Goal: Information Seeking & Learning: Check status

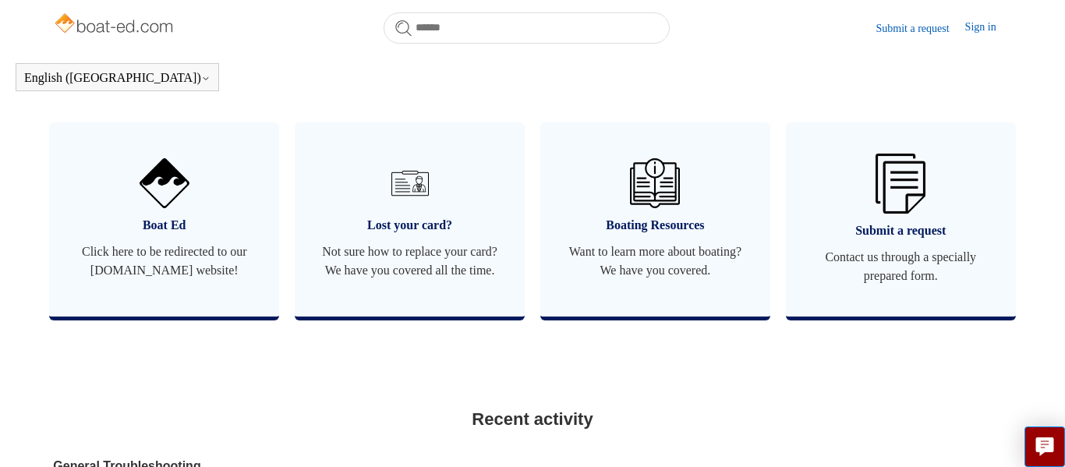
scroll to position [938, 0]
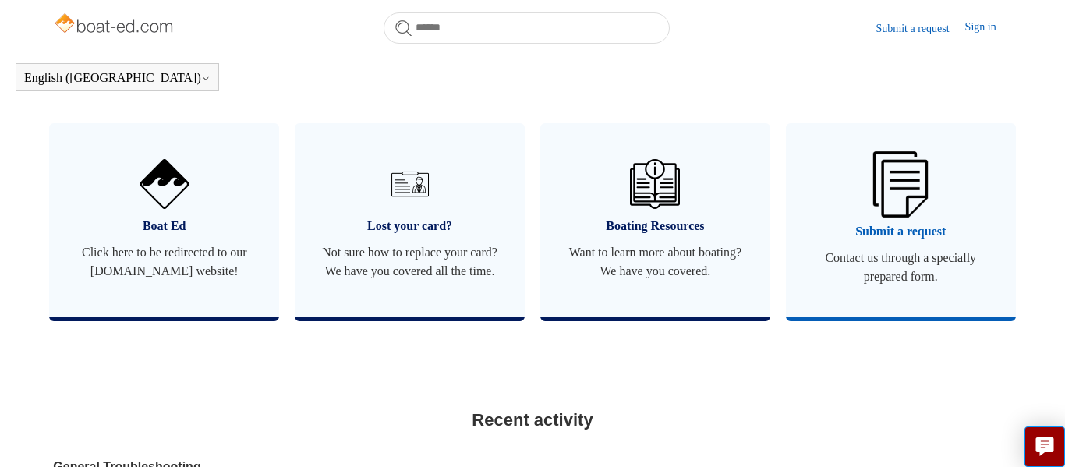
click at [881, 263] on span "Contact us through a specially prepared form." at bounding box center [901, 267] width 183 height 37
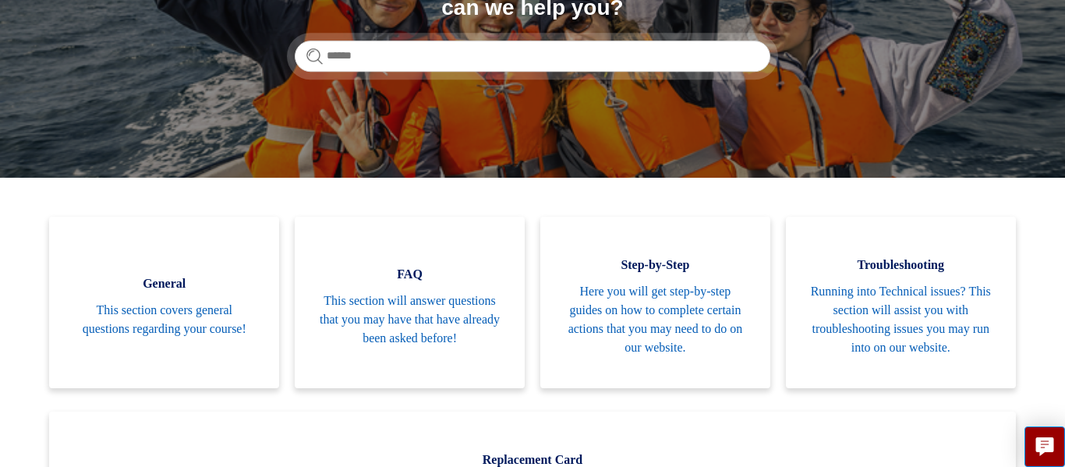
scroll to position [232, 0]
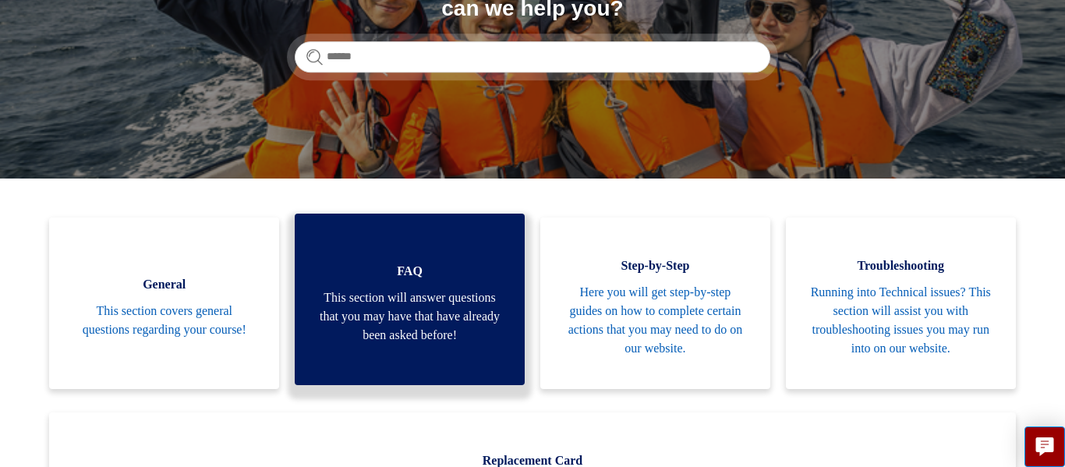
click at [515, 288] on link "FAQ This section will answer questions that you may have that have already been…" at bounding box center [410, 300] width 230 height 172
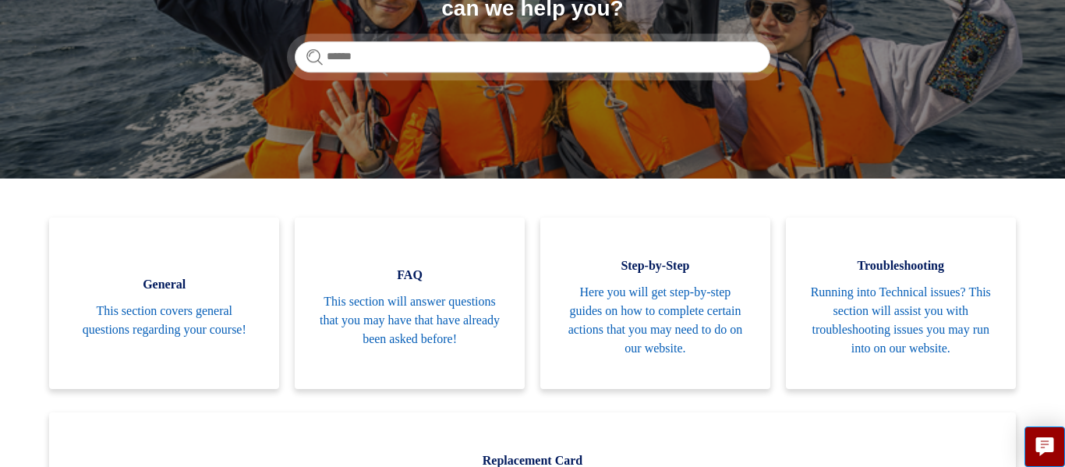
scroll to position [0, 0]
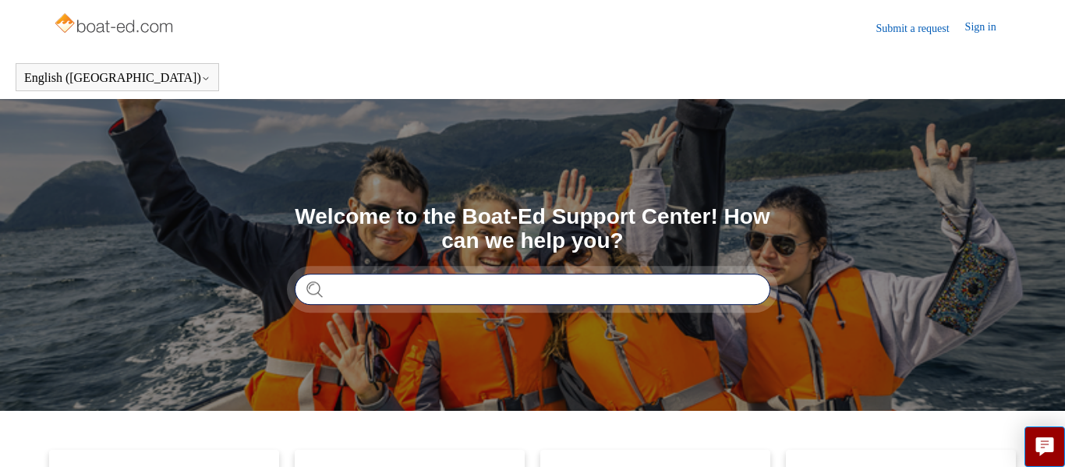
click at [427, 301] on input "Search" at bounding box center [533, 289] width 476 height 31
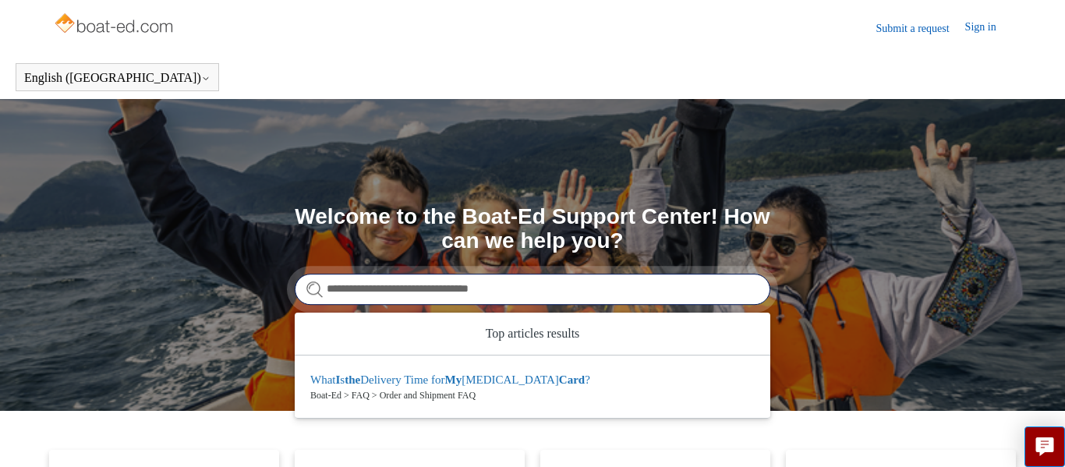
type input "**********"
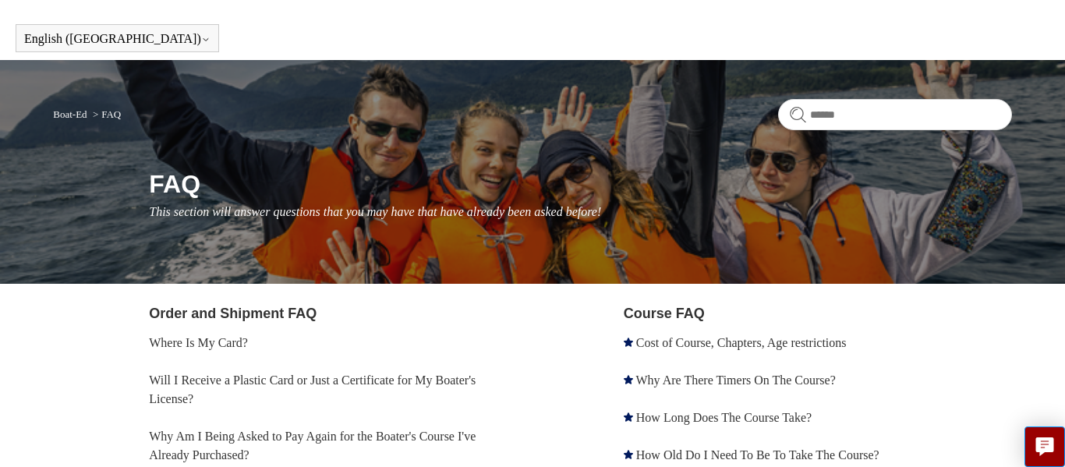
scroll to position [41, 0]
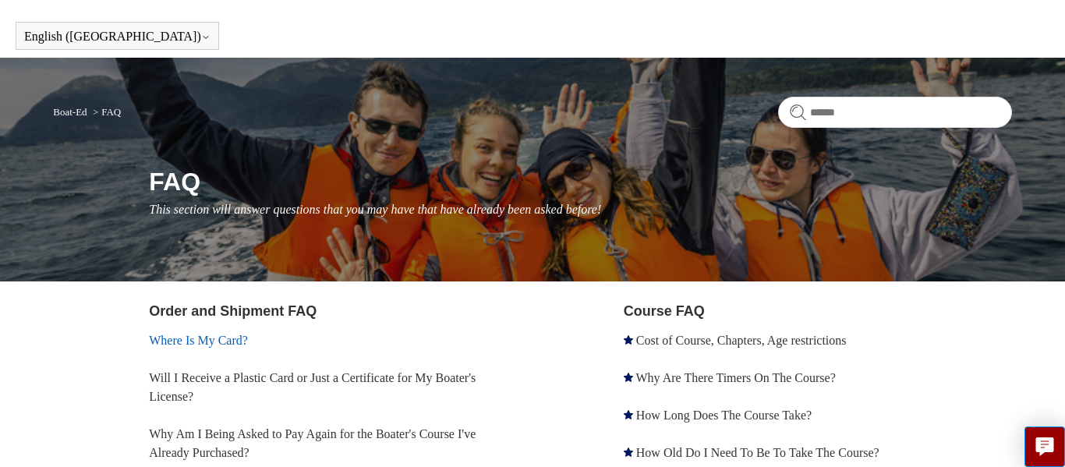
click at [232, 339] on link "Where Is My Card?" at bounding box center [198, 340] width 99 height 13
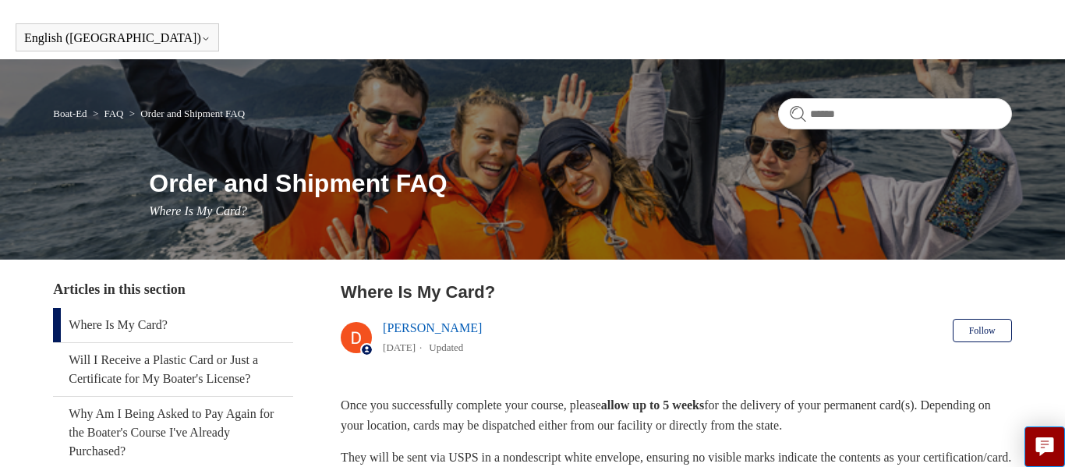
scroll to position [37, 0]
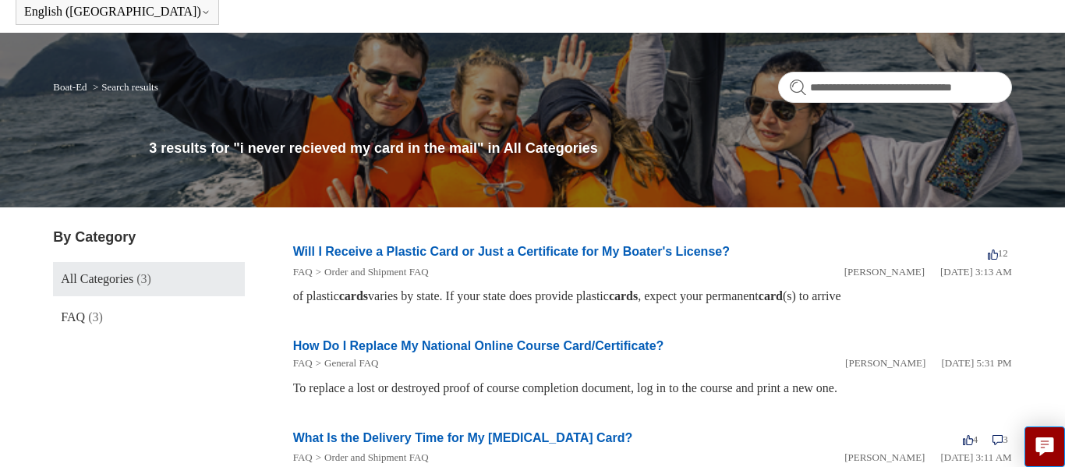
scroll to position [71, 0]
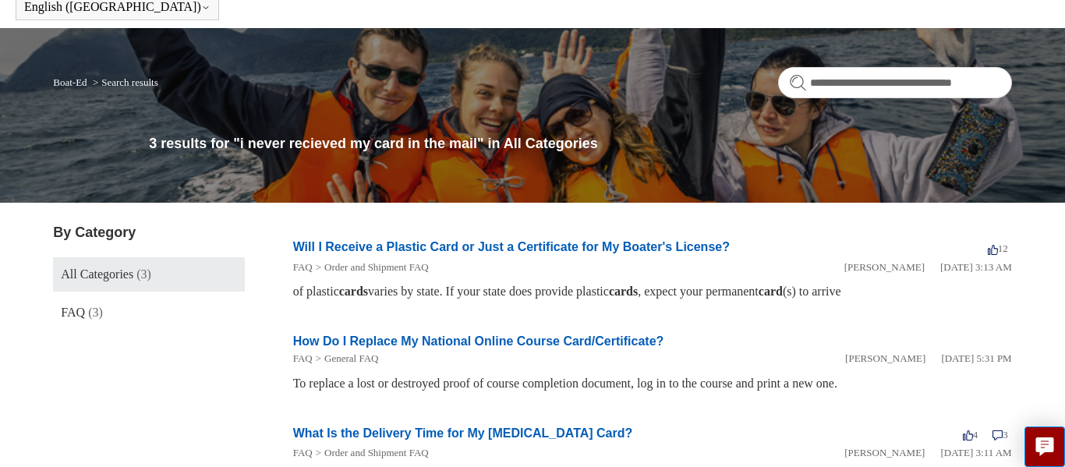
click at [467, 338] on link "How Do I Replace My National Online Course Card/Certificate?" at bounding box center [478, 341] width 371 height 13
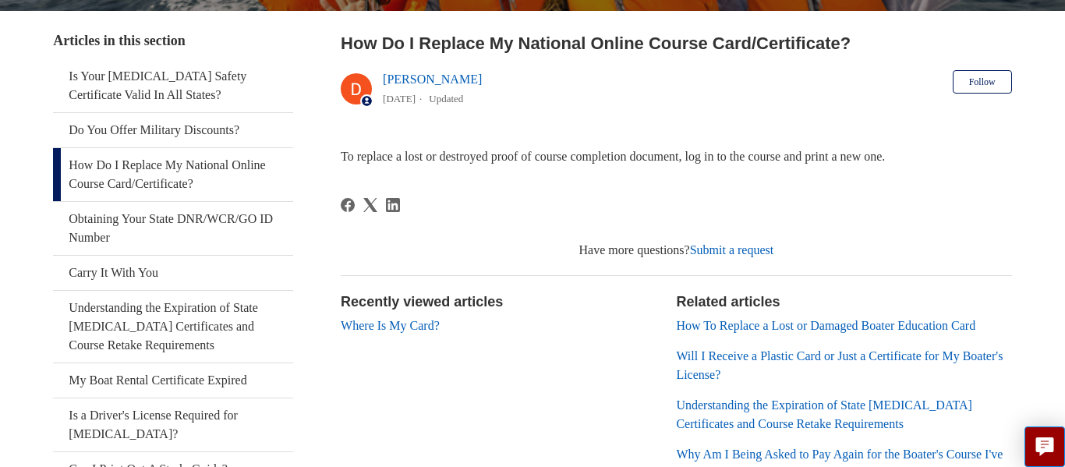
scroll to position [289, 0]
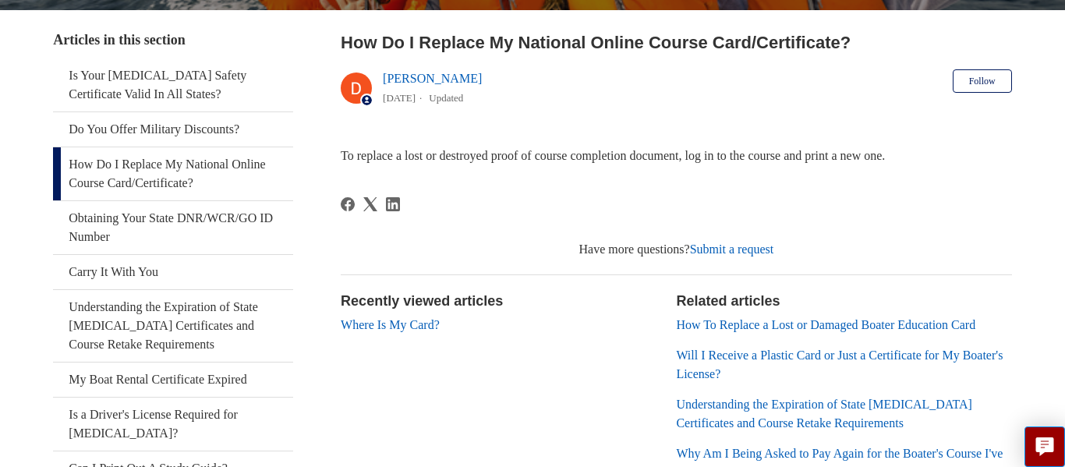
click at [708, 243] on link "Submit a request" at bounding box center [732, 249] width 84 height 13
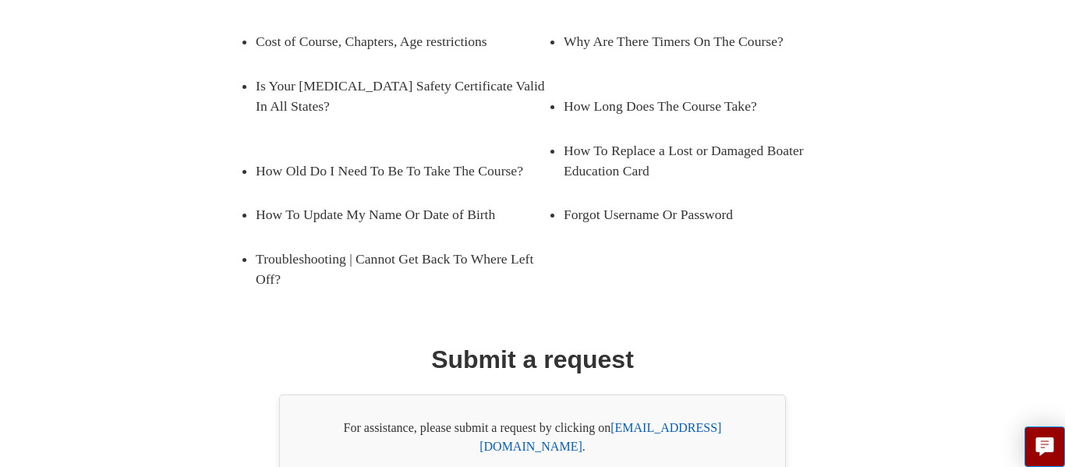
scroll to position [330, 0]
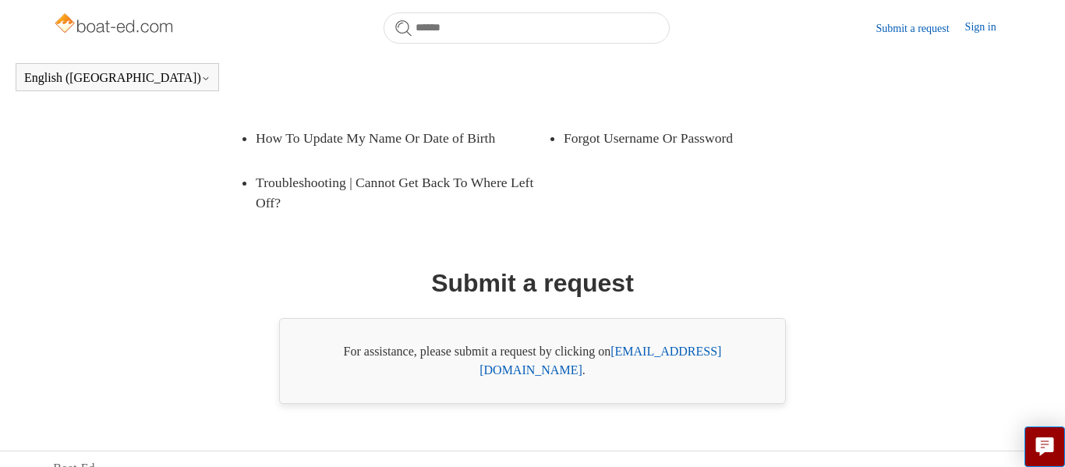
click at [710, 348] on link "support@boat-ed.com" at bounding box center [601, 361] width 242 height 32
